Goal: Check status: Check status

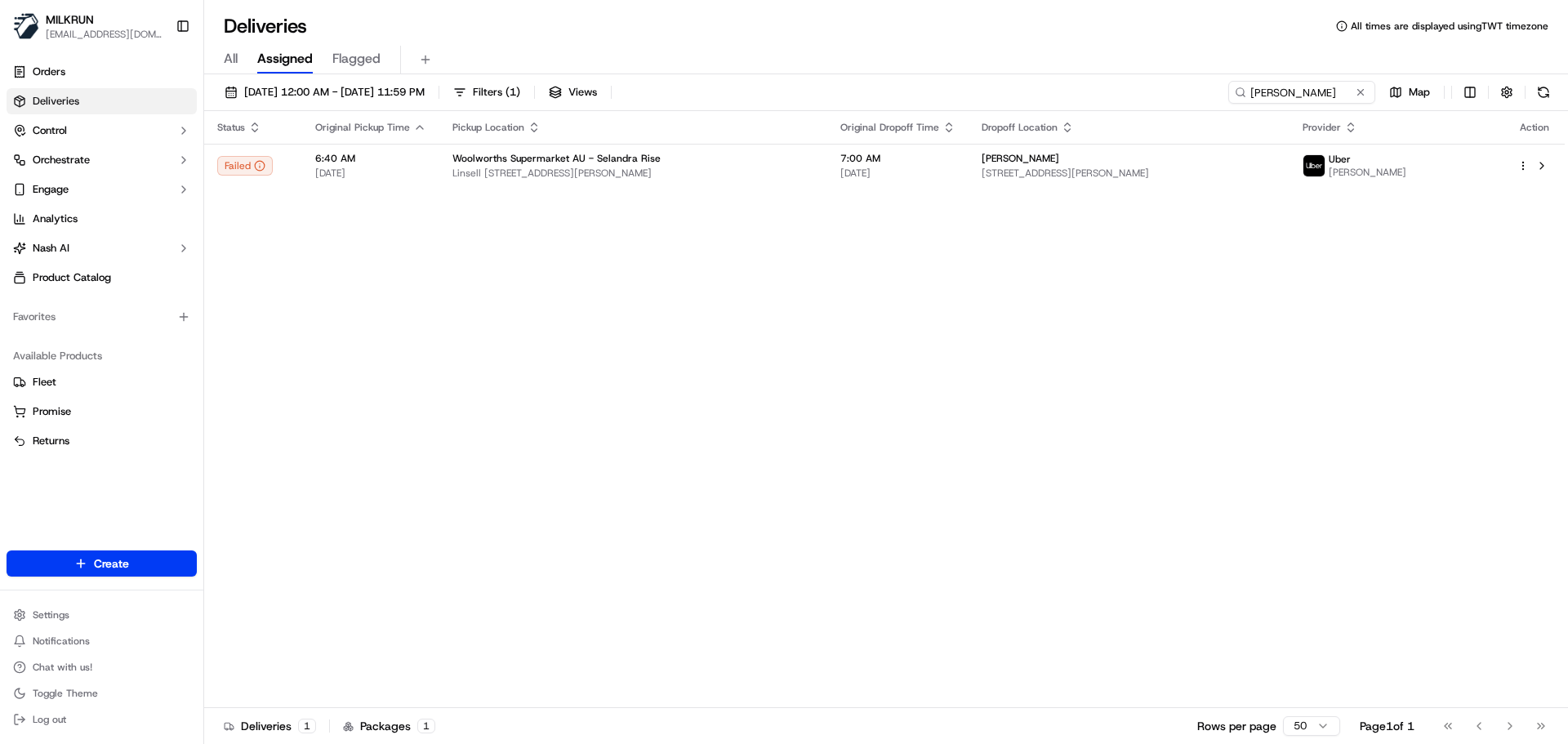
click at [1290, 80] on div "20/09/2025 12:00 AM - 20/09/2025 11:59 PM Filters ( 1 ) Views JAYMINKUMAR P. Ma…" at bounding box center [886, 411] width 1364 height 673
click at [1301, 90] on input "JAYMINKUMAR P." at bounding box center [1277, 91] width 196 height 23
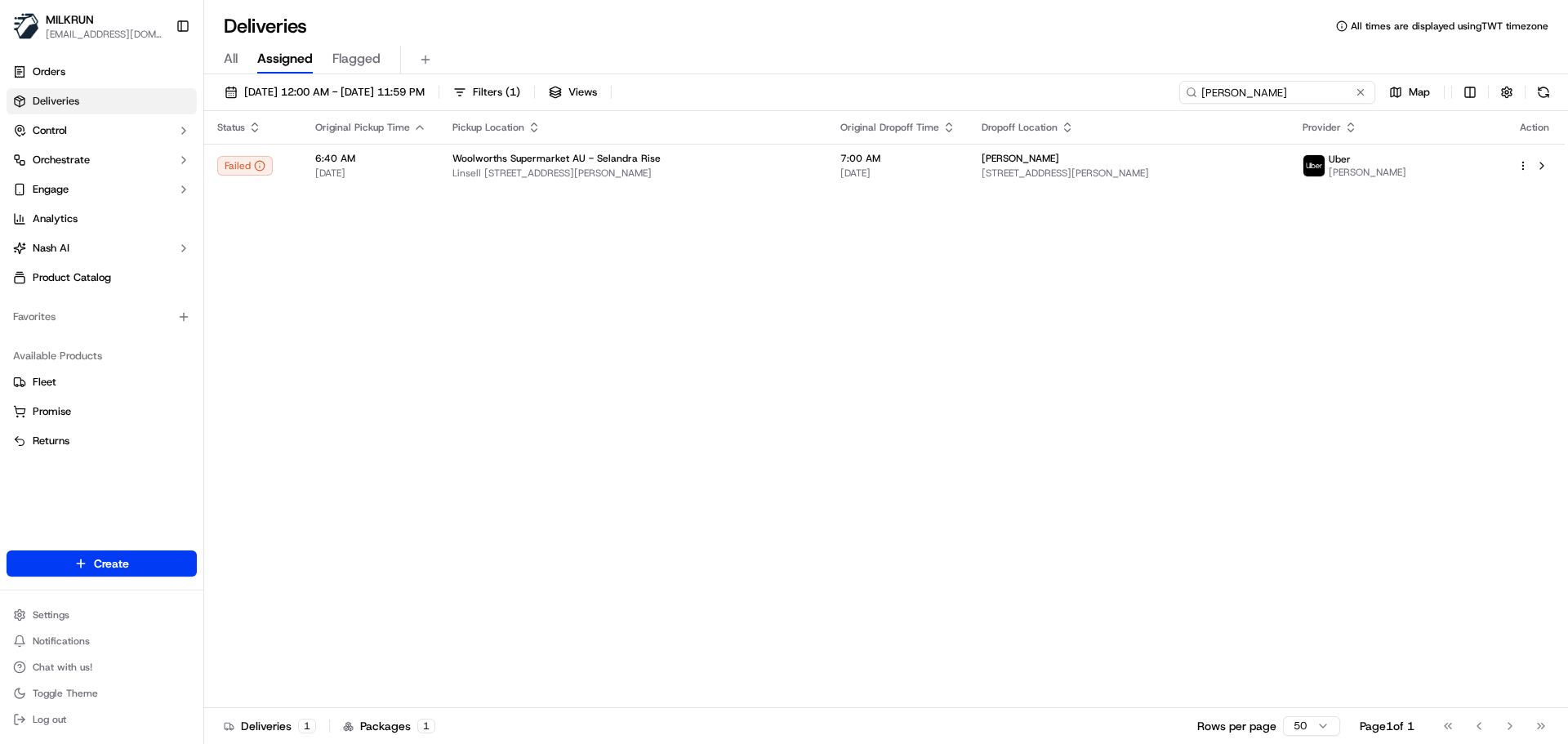
drag, startPoint x: 1301, startPoint y: 90, endPoint x: 1285, endPoint y: 100, distance: 18.9
click at [1301, 90] on input "JAYMINKUMAR P." at bounding box center [1277, 91] width 196 height 23
paste input "Sabine Jansen"
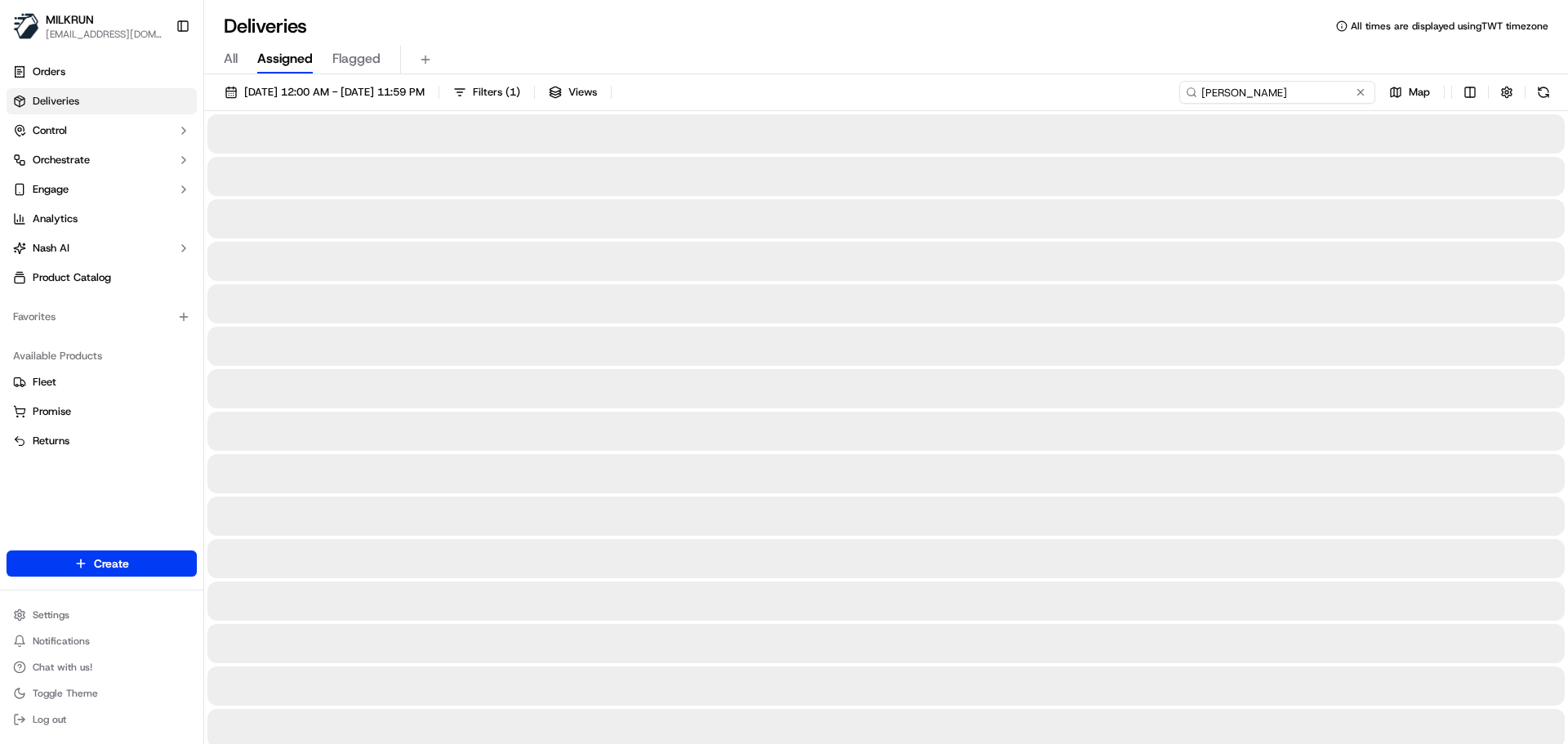
click at [1207, 92] on input "Sabine Jansen" at bounding box center [1277, 91] width 196 height 23
type input "Sabine Jansen"
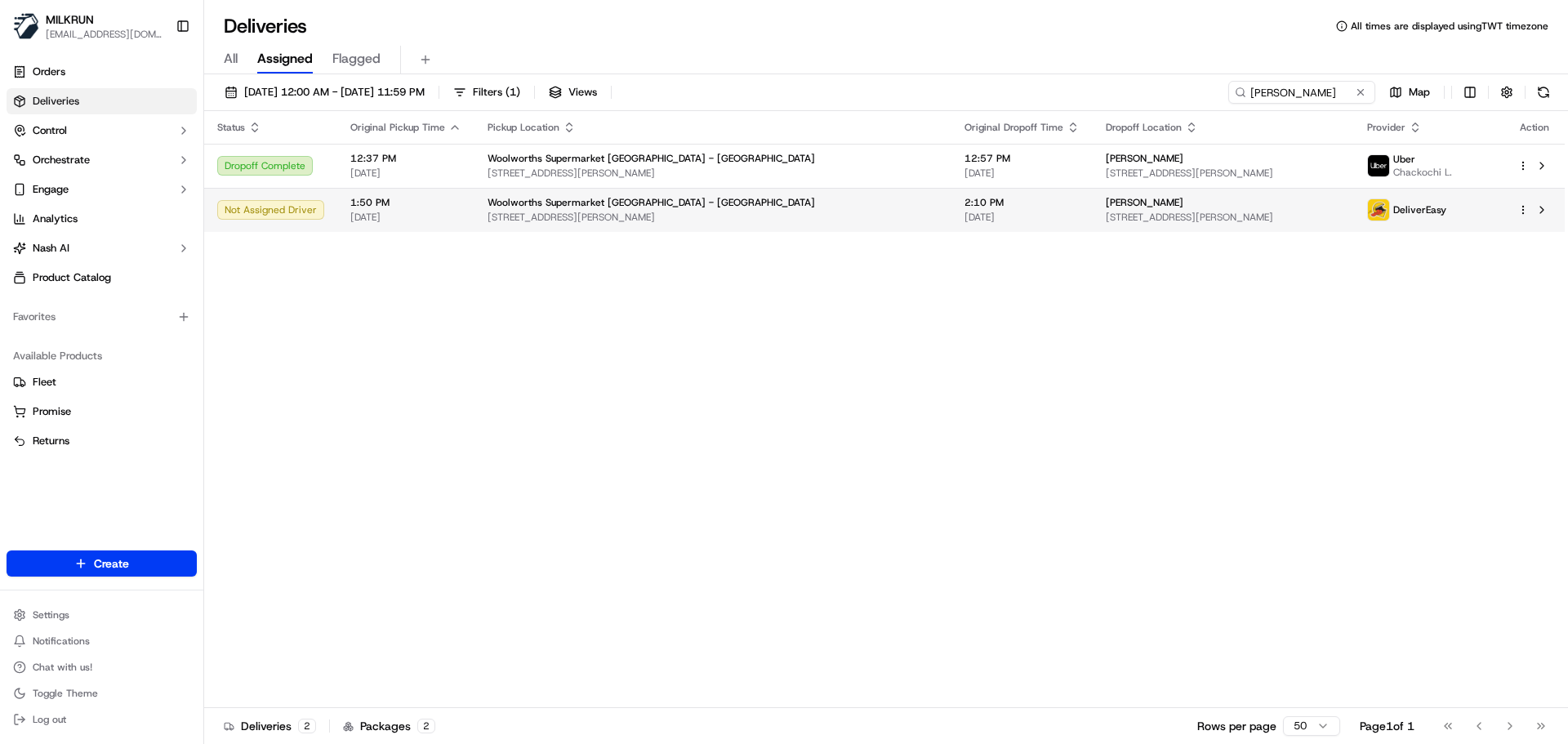
click at [652, 195] on td "Woolworths Supermarket NZ - Newtown 3 John St, Wellington, Wellington 6021, NZ" at bounding box center [712, 209] width 477 height 44
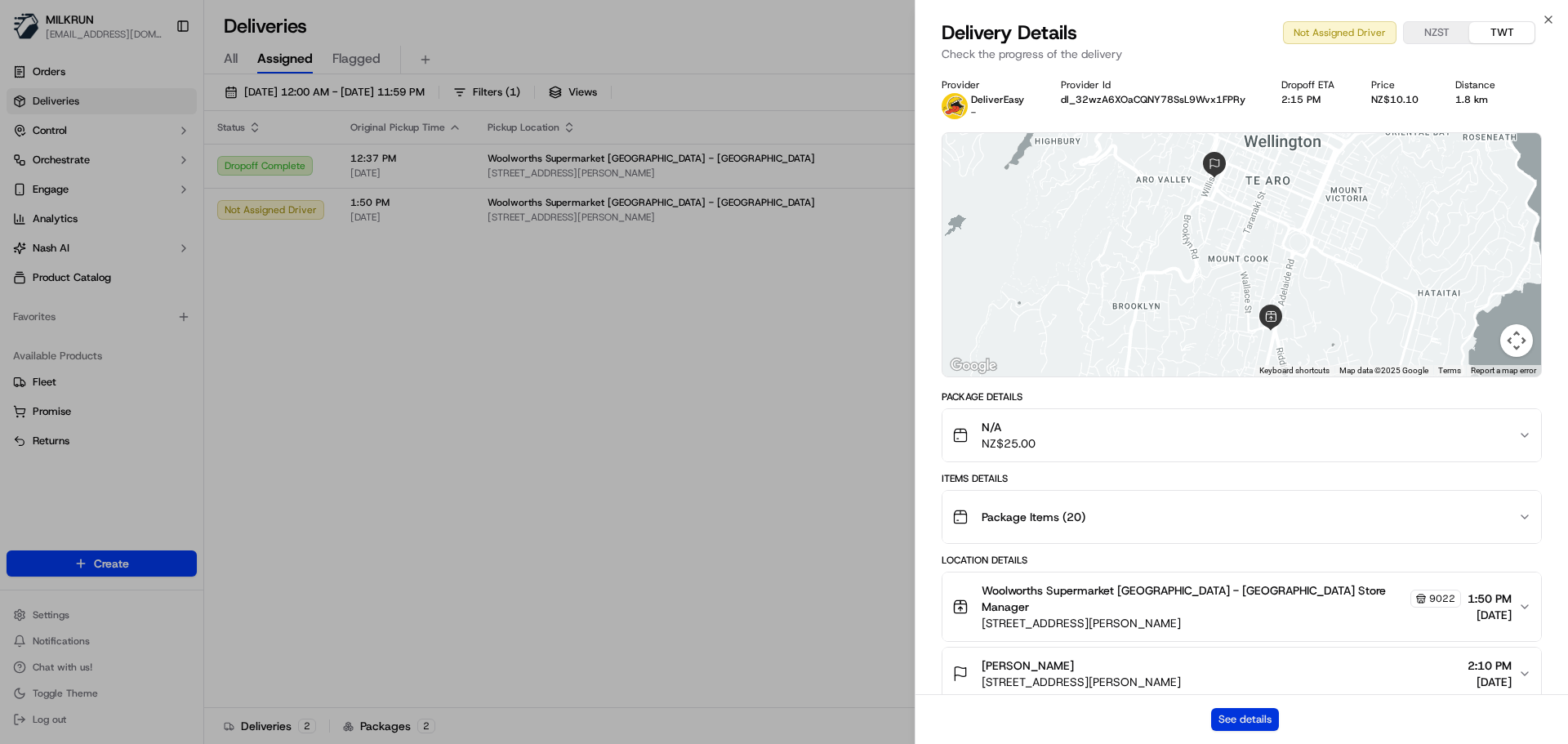
click at [1231, 718] on button "See details" at bounding box center [1245, 719] width 68 height 23
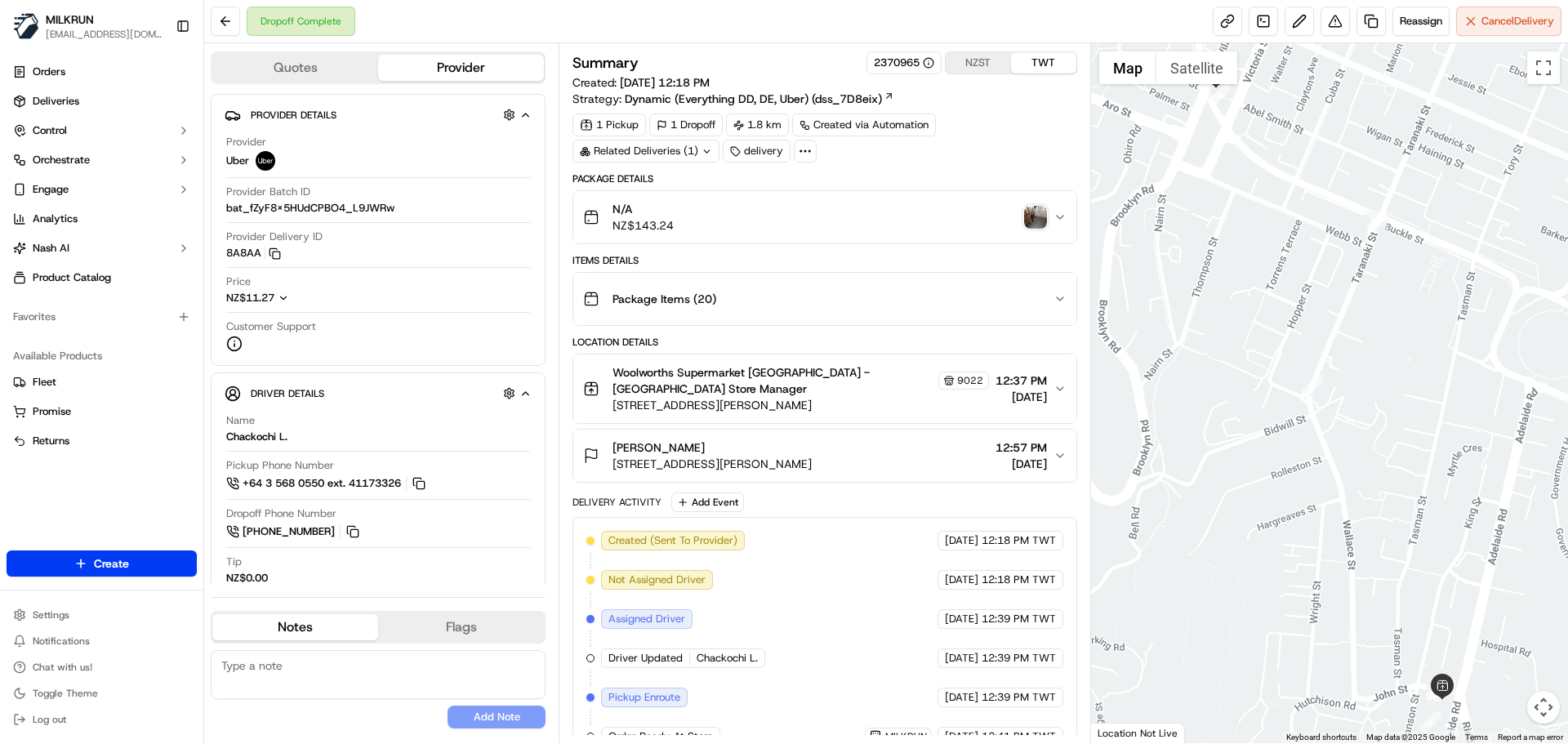
click at [1030, 218] on img "button" at bounding box center [1035, 217] width 23 height 23
